Goal: Complete application form

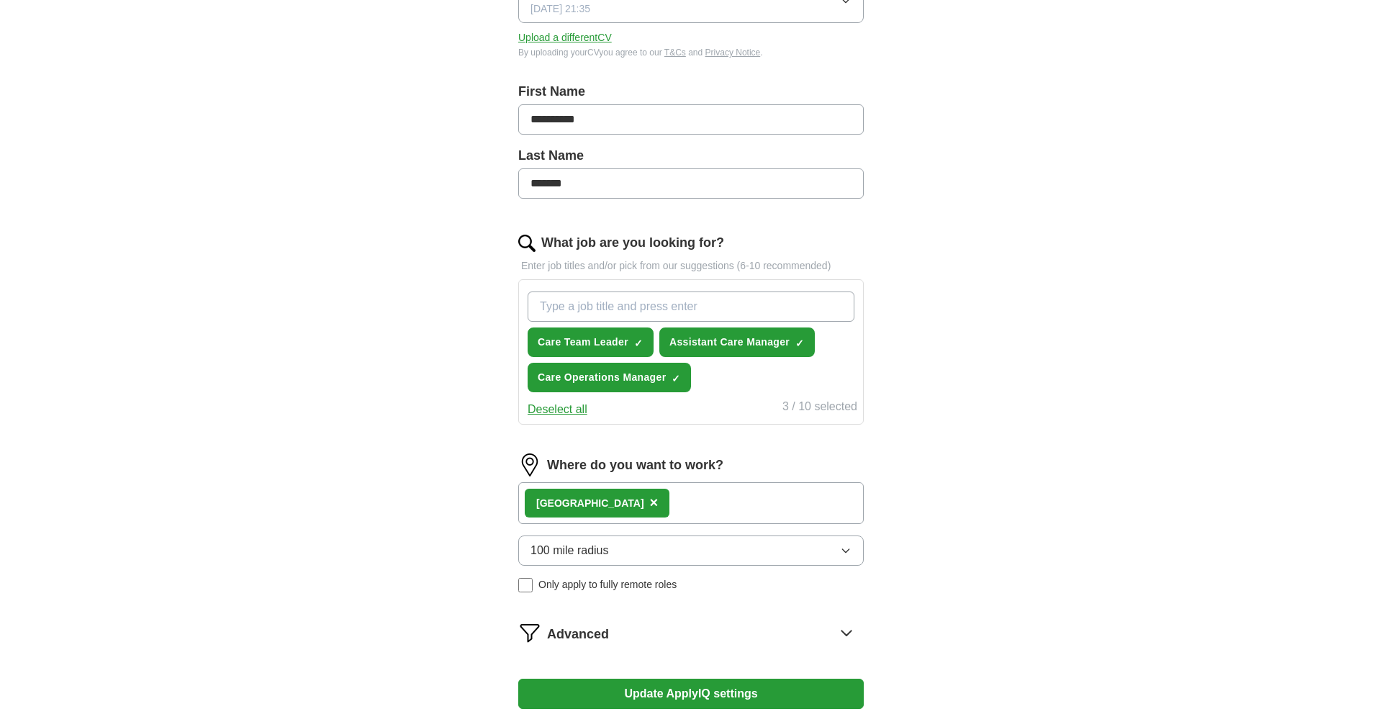
scroll to position [253, 0]
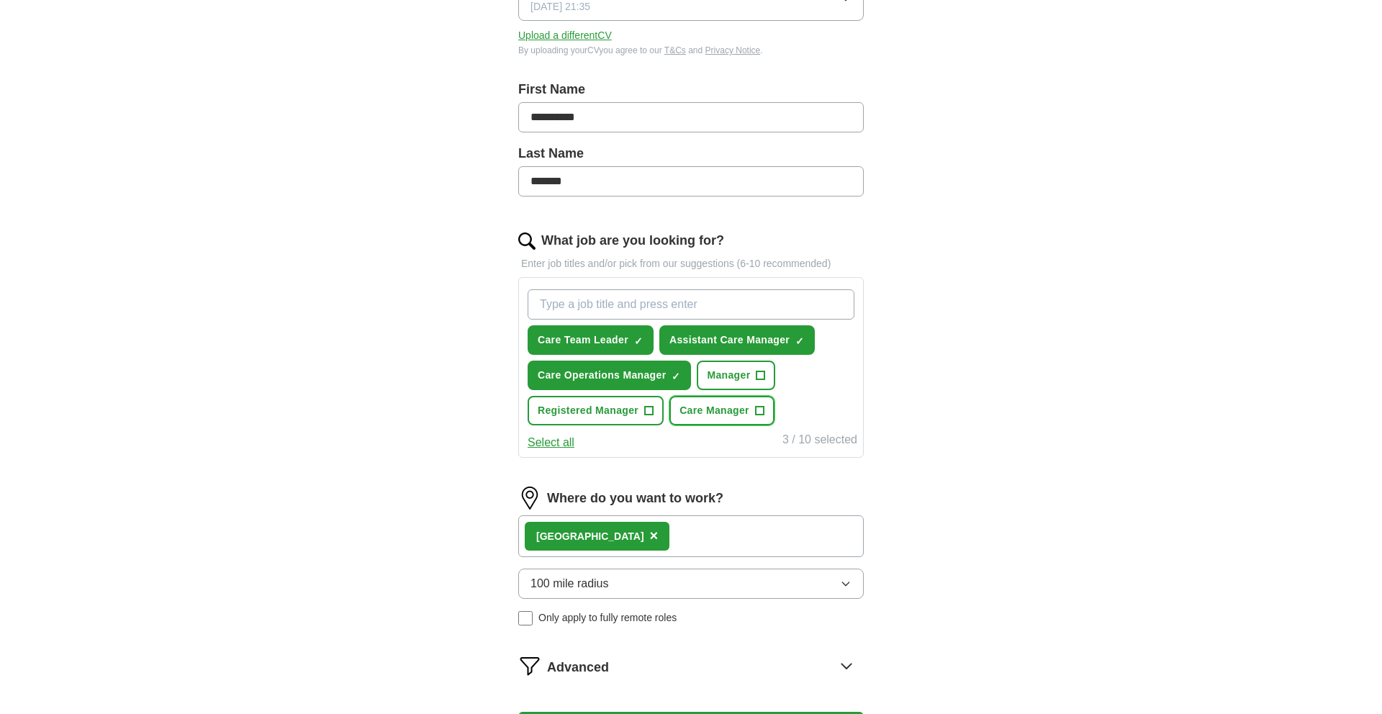
click at [760, 405] on span "+" at bounding box center [759, 411] width 9 height 12
click at [650, 406] on span "+" at bounding box center [649, 411] width 9 height 12
click at [640, 301] on input "What job are you looking for?" at bounding box center [691, 304] width 327 height 30
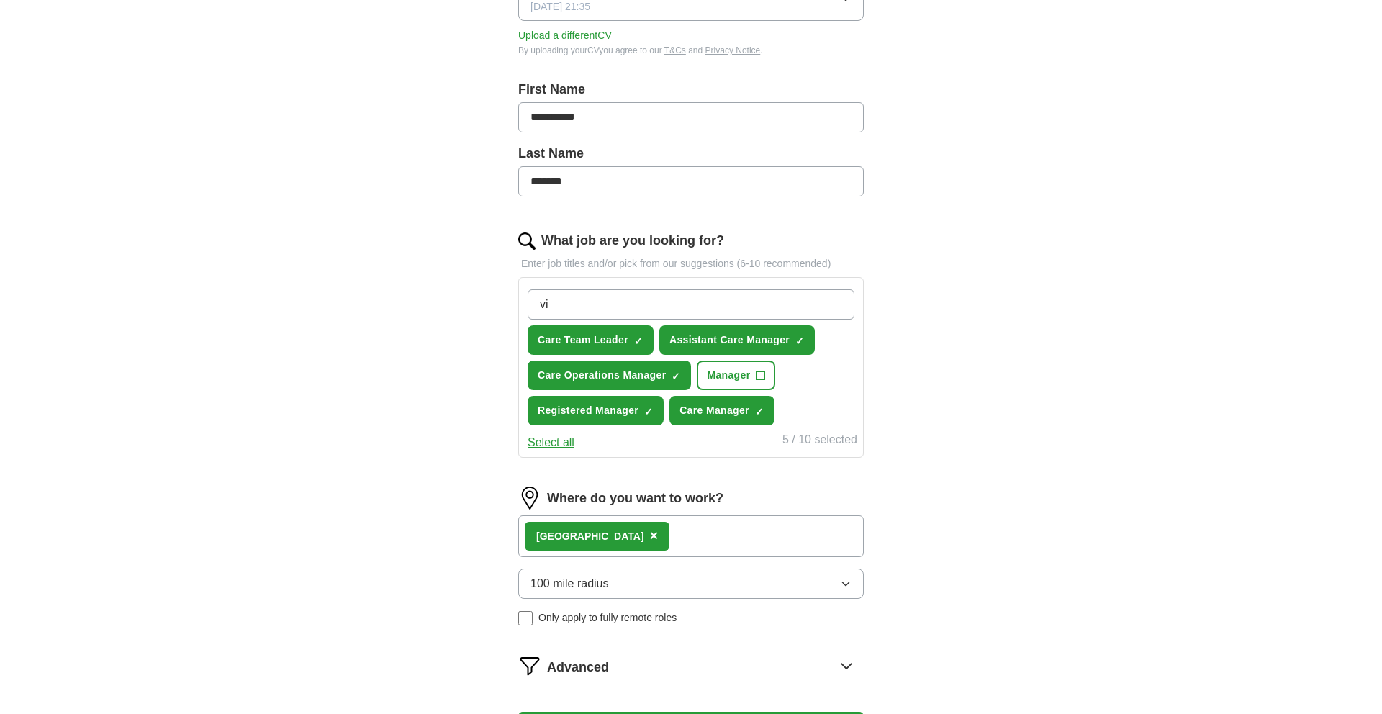
type input "v"
click at [667, 541] on div "London ×" at bounding box center [691, 536] width 346 height 42
click at [658, 521] on div "London ×" at bounding box center [691, 536] width 346 height 42
click at [639, 528] on div "London ×" at bounding box center [691, 536] width 346 height 42
click at [634, 535] on div "London ×" at bounding box center [691, 536] width 346 height 42
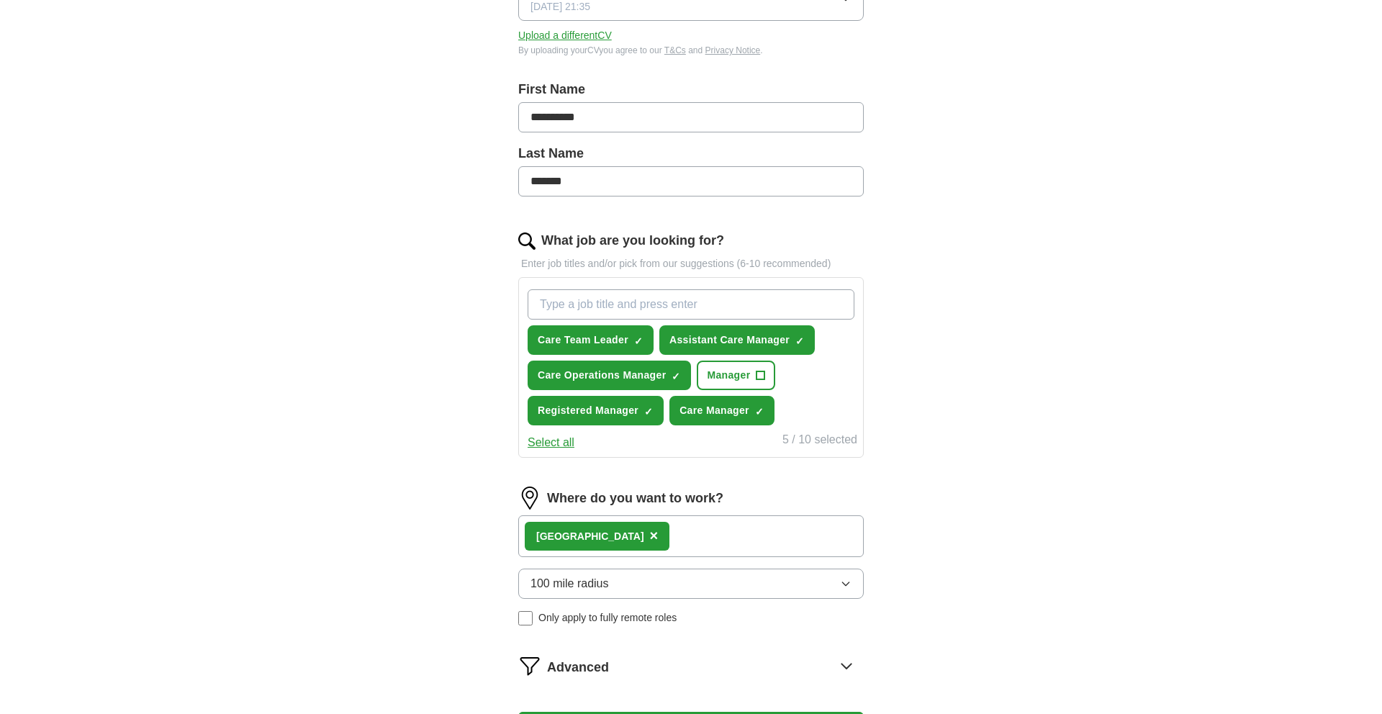
click at [650, 541] on div "London ×" at bounding box center [691, 536] width 346 height 42
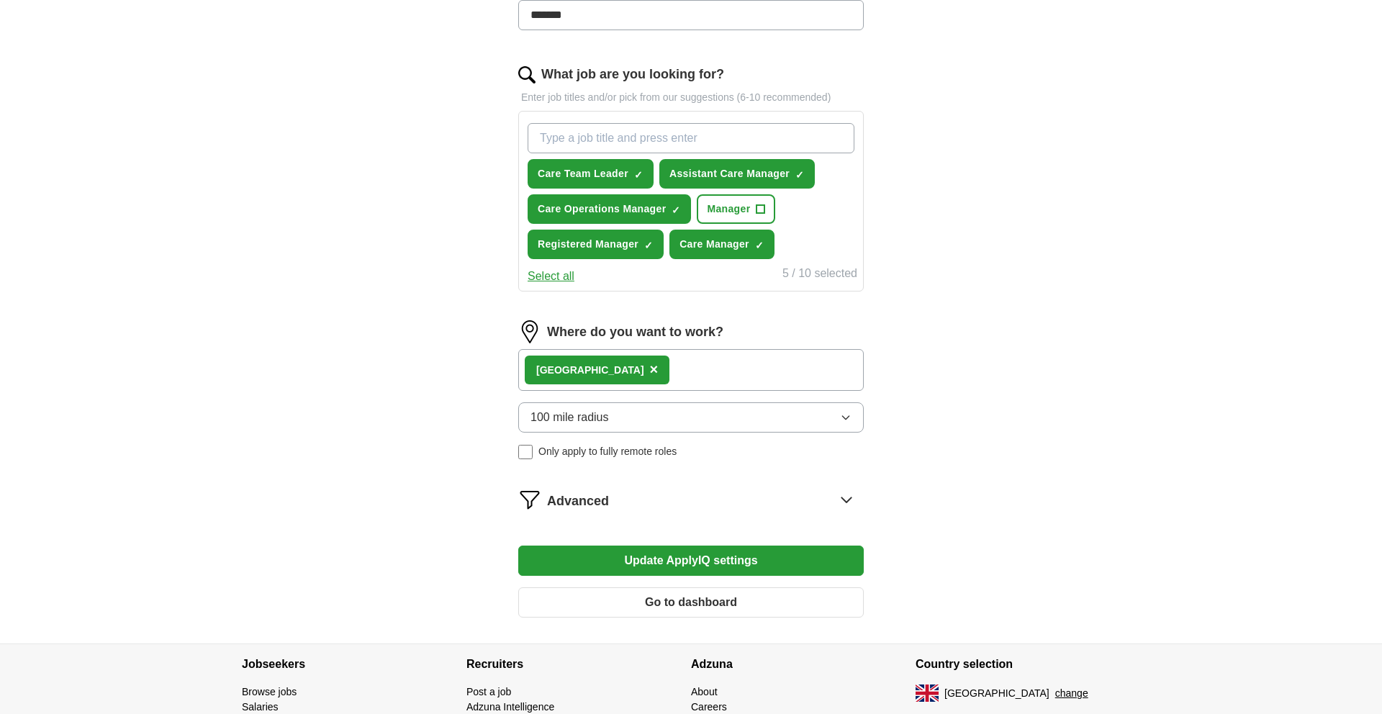
scroll to position [425, 0]
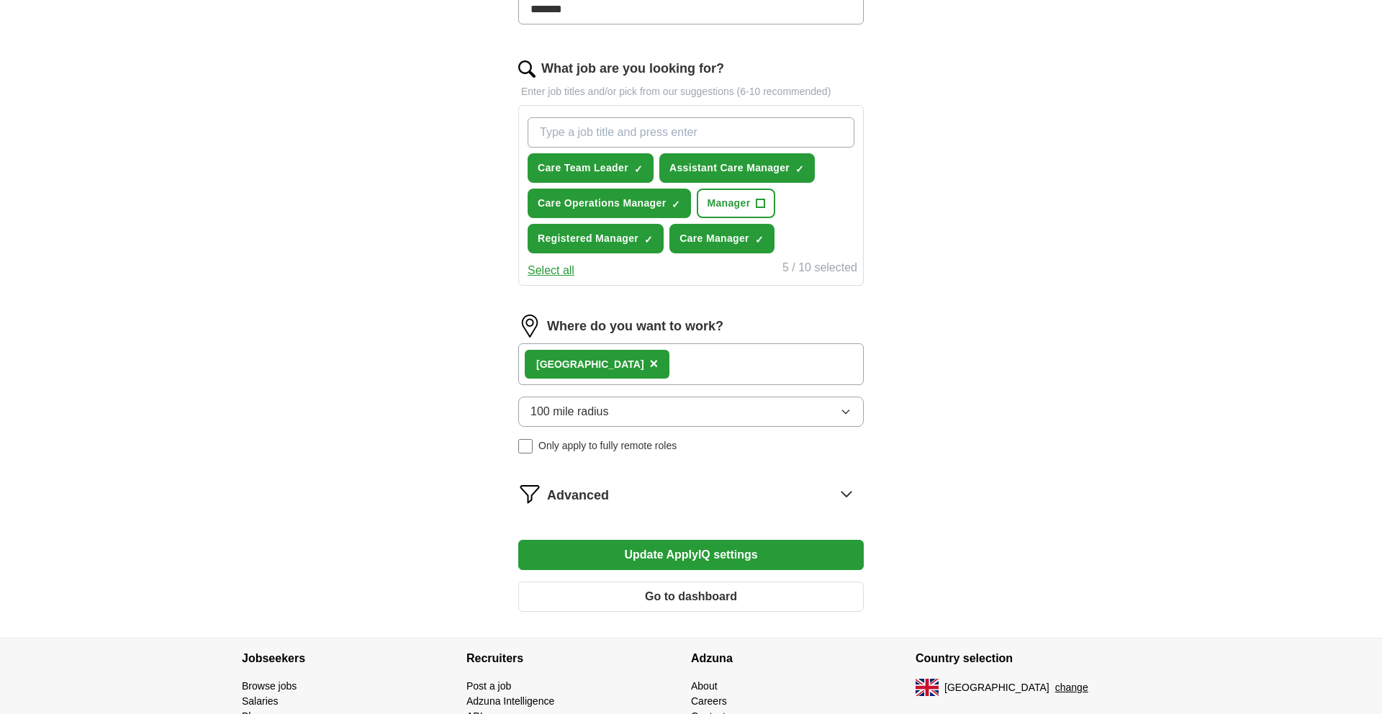
click at [764, 500] on div "Advanced" at bounding box center [705, 493] width 317 height 23
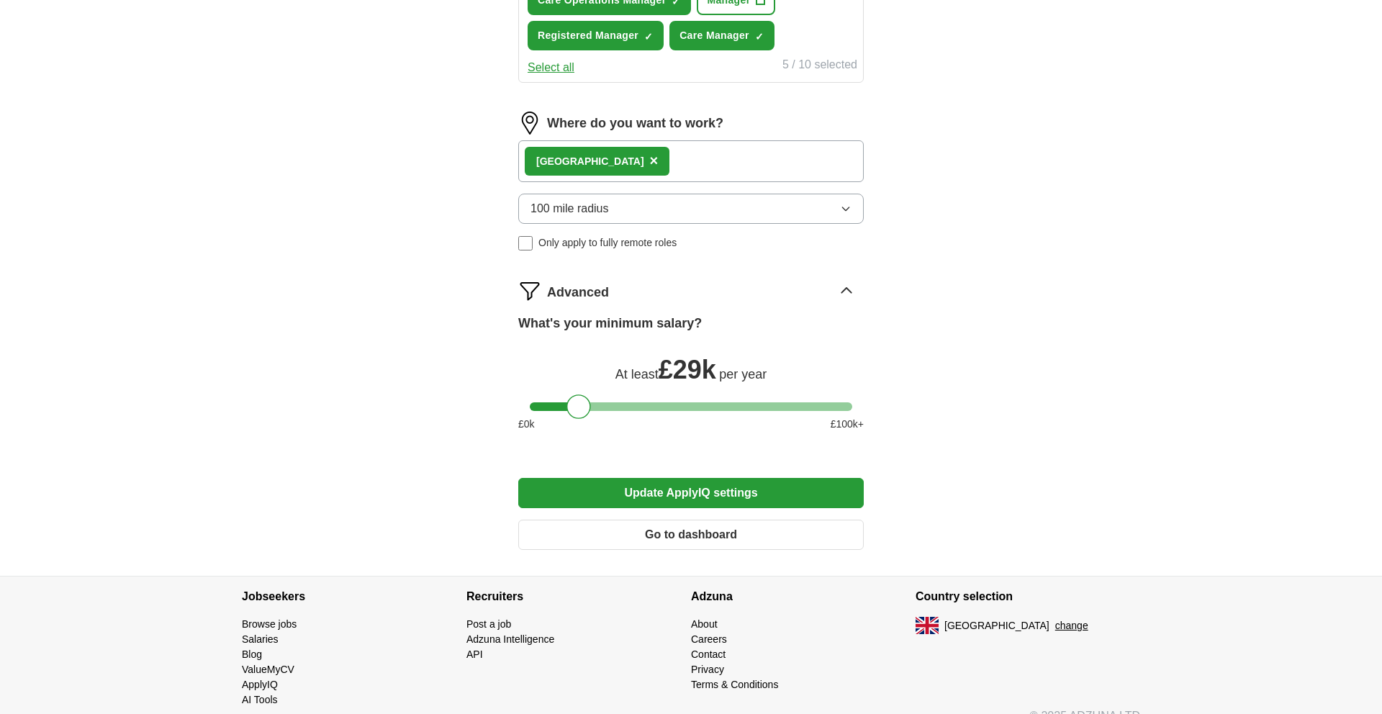
scroll to position [650, 0]
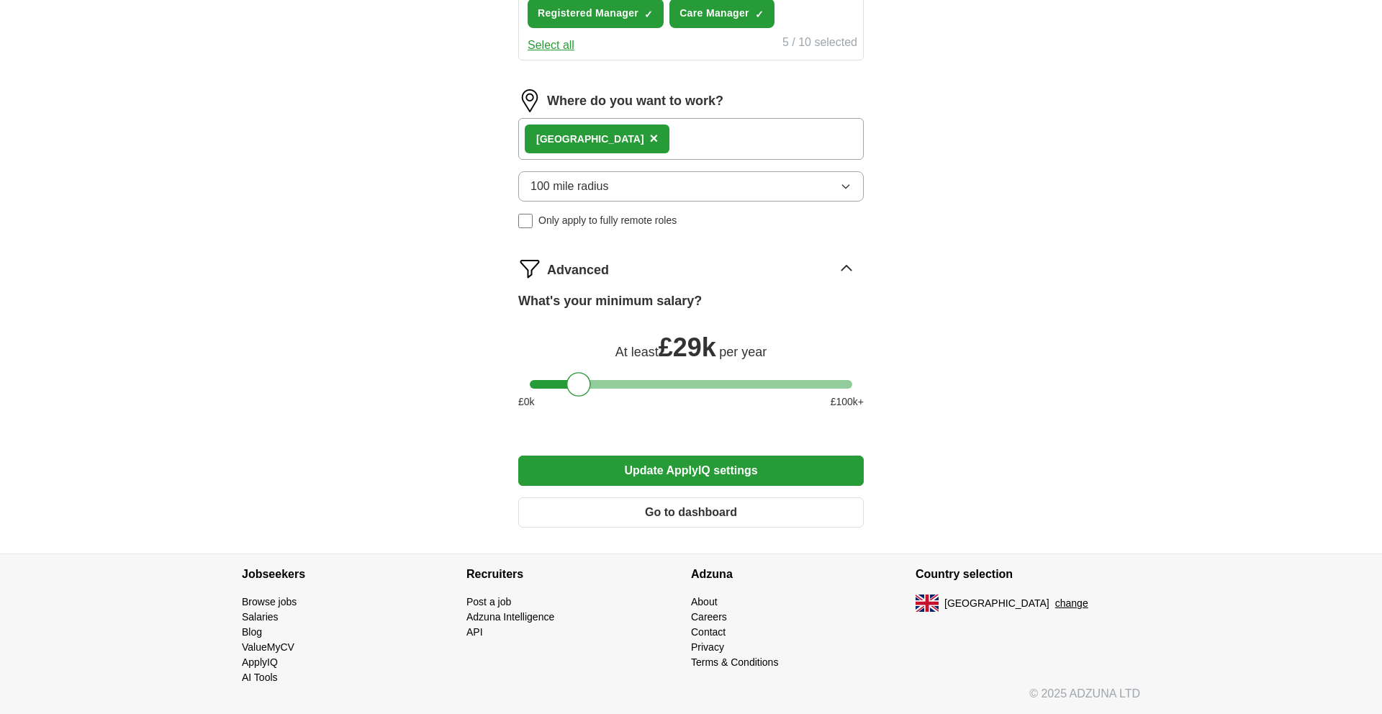
click at [708, 471] on button "Update ApplyIQ settings" at bounding box center [691, 471] width 346 height 30
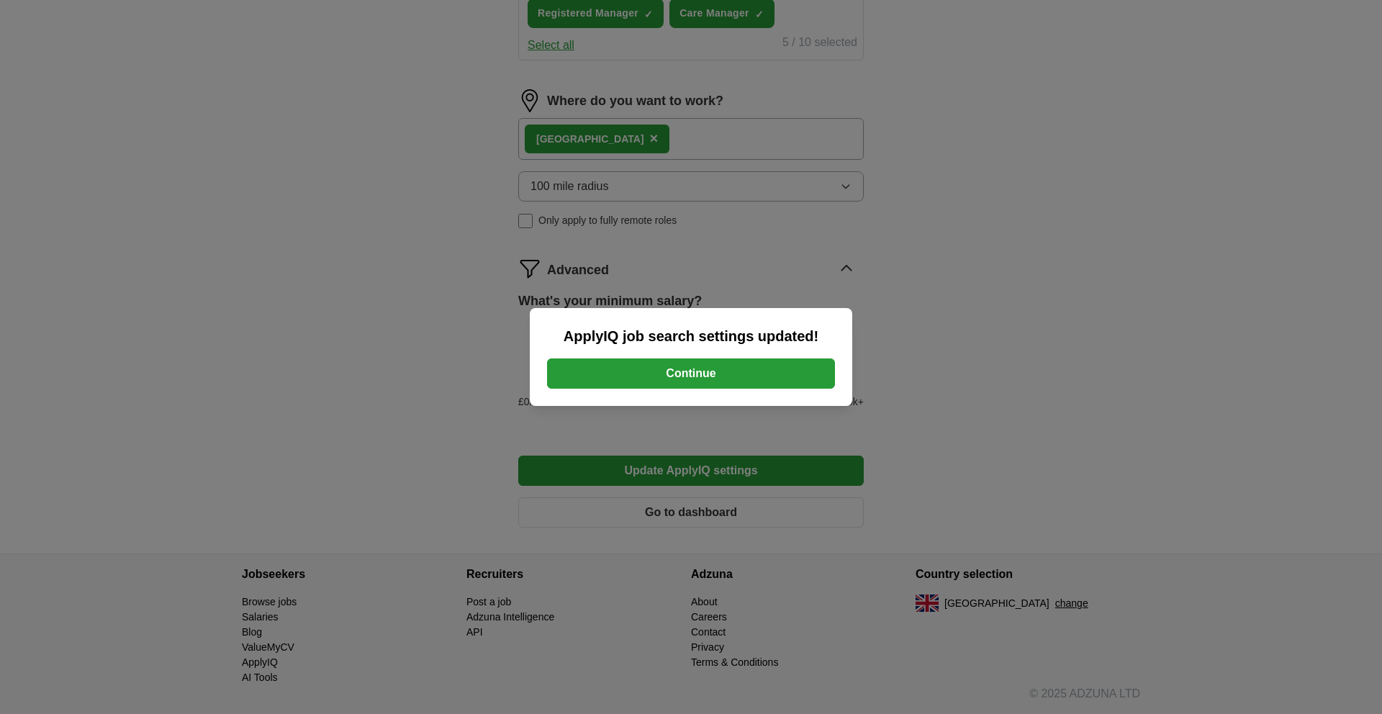
click at [678, 367] on button "Continue" at bounding box center [691, 374] width 288 height 30
